Goal: Information Seeking & Learning: Compare options

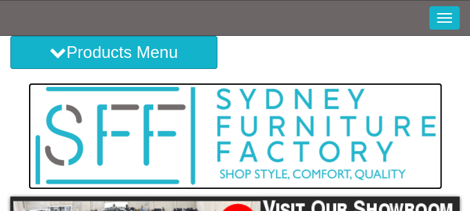
drag, startPoint x: 0, startPoint y: 0, endPoint x: 323, endPoint y: 104, distance: 338.9
click at [323, 104] on img at bounding box center [235, 136] width 415 height 107
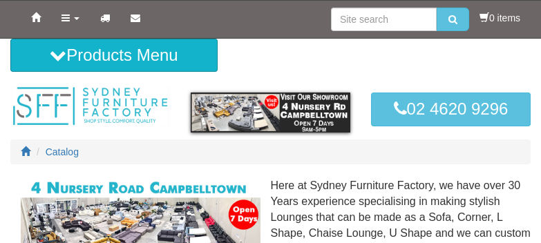
drag, startPoint x: 0, startPoint y: 0, endPoint x: 424, endPoint y: 149, distance: 448.8
click at [424, 149] on ol "Catalog" at bounding box center [270, 152] width 520 height 25
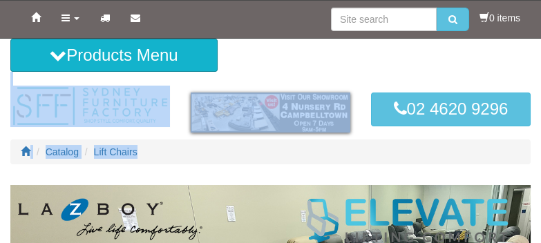
drag, startPoint x: 4, startPoint y: 55, endPoint x: -1, endPoint y: 60, distance: 7.3
drag, startPoint x: 316, startPoint y: 26, endPoint x: 338, endPoint y: 143, distance: 118.8
click at [338, 143] on ol "Catalog Lift Chairs" at bounding box center [270, 152] width 520 height 25
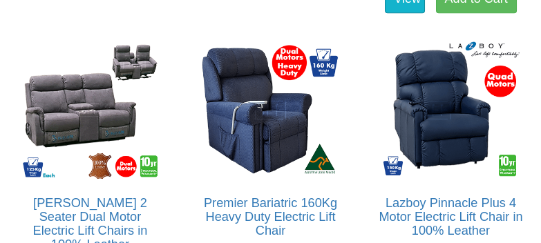
scroll to position [2853, 0]
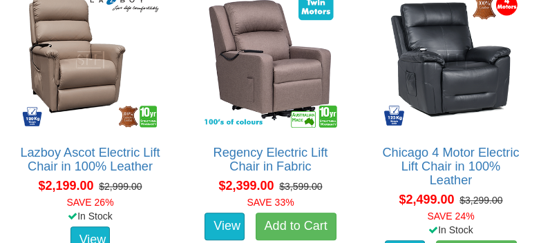
scroll to position [2066, 0]
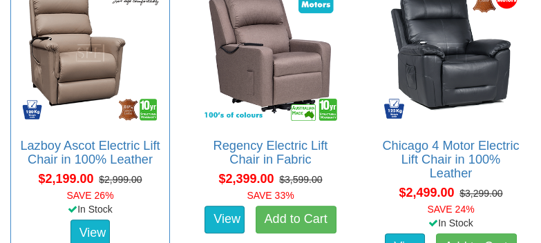
drag, startPoint x: 544, startPoint y: 135, endPoint x: 169, endPoint y: 61, distance: 382.2
click at [169, 61] on div "Lazboy Ascot Electric Lift Chair in 100% Leather About the Lazboy Ascot Lift Ch…" at bounding box center [90, 122] width 160 height 298
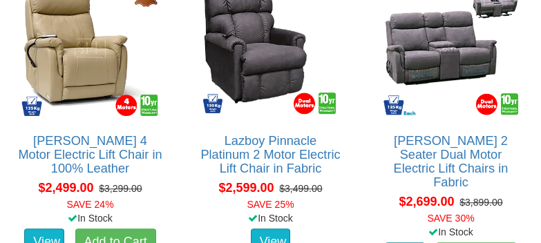
scroll to position [2355, 0]
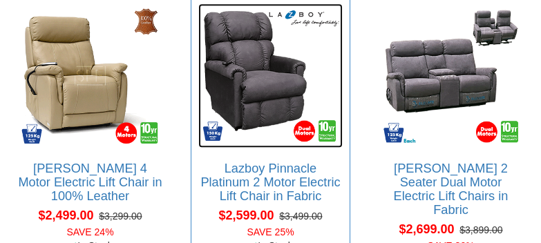
click at [257, 93] on img at bounding box center [270, 75] width 144 height 144
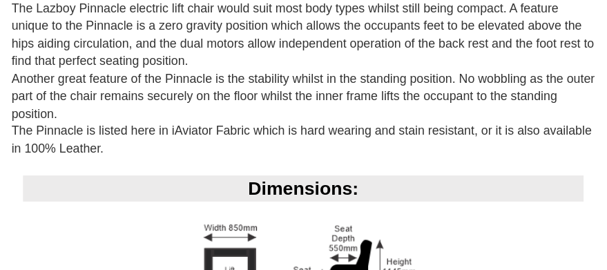
scroll to position [636, 0]
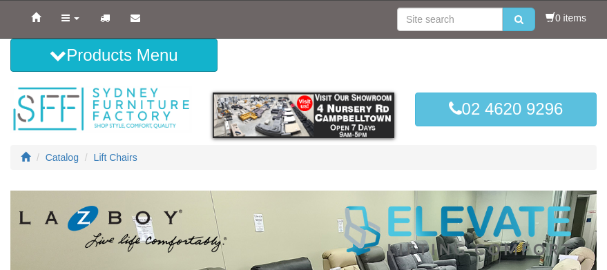
scroll to position [2617, 0]
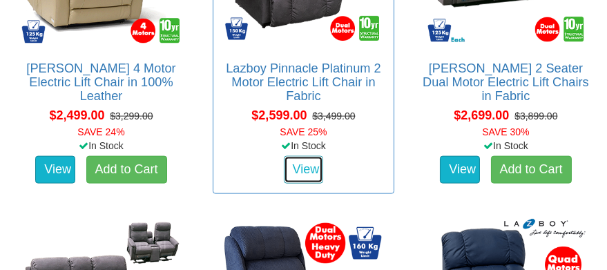
click at [298, 162] on link "View" at bounding box center [304, 170] width 40 height 28
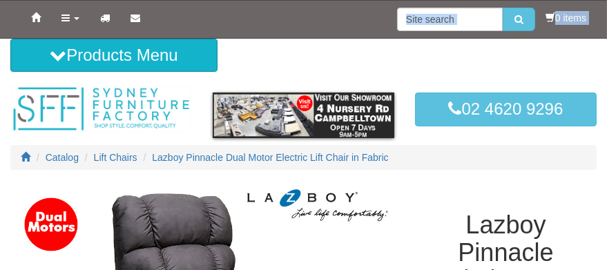
drag, startPoint x: 321, startPoint y: 28, endPoint x: 283, endPoint y: 46, distance: 41.1
click at [37, 19] on icon at bounding box center [36, 17] width 10 height 10
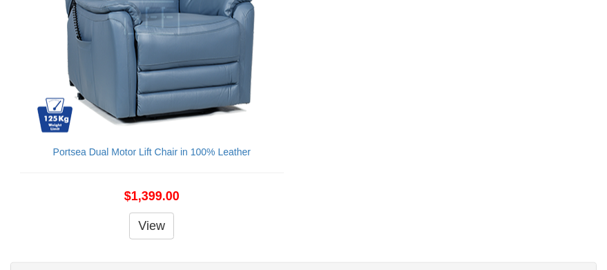
scroll to position [2404, 0]
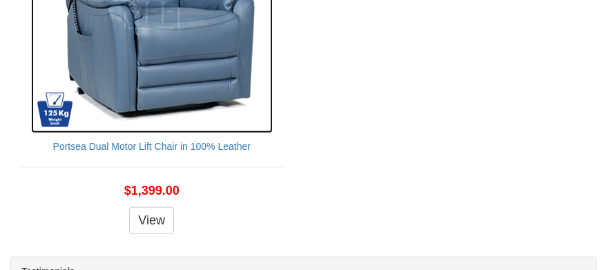
click at [53, 21] on img at bounding box center [152, 13] width 242 height 242
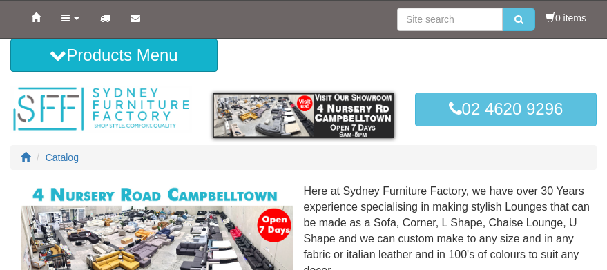
scroll to position [2404, 0]
